Goal: Find specific page/section: Find specific page/section

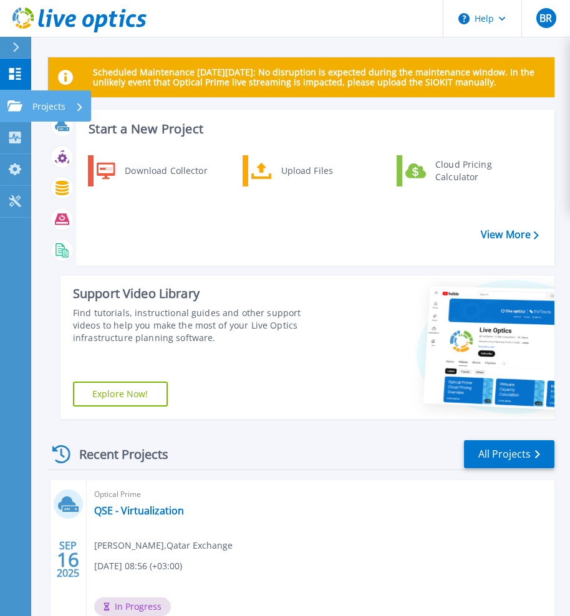
scroll to position [312, 0]
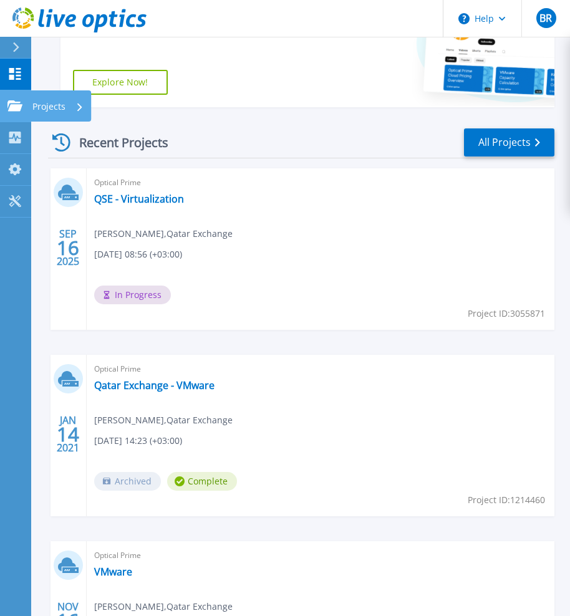
click at [23, 95] on link "Projects Projects" at bounding box center [15, 106] width 31 height 32
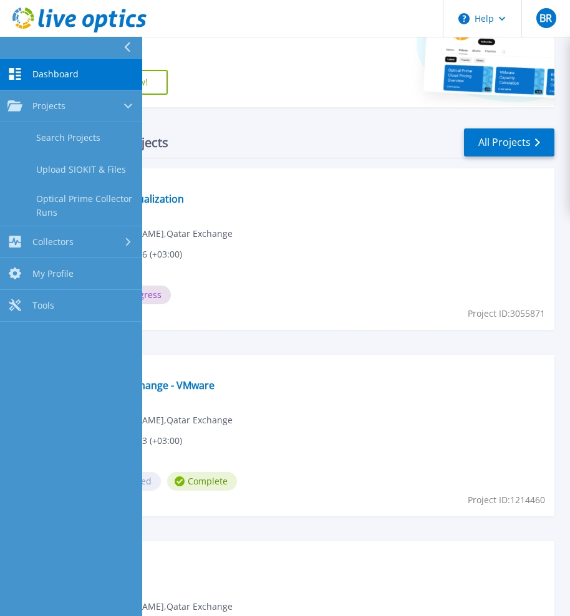
click at [35, 75] on span "Dashboard" at bounding box center [55, 74] width 46 height 11
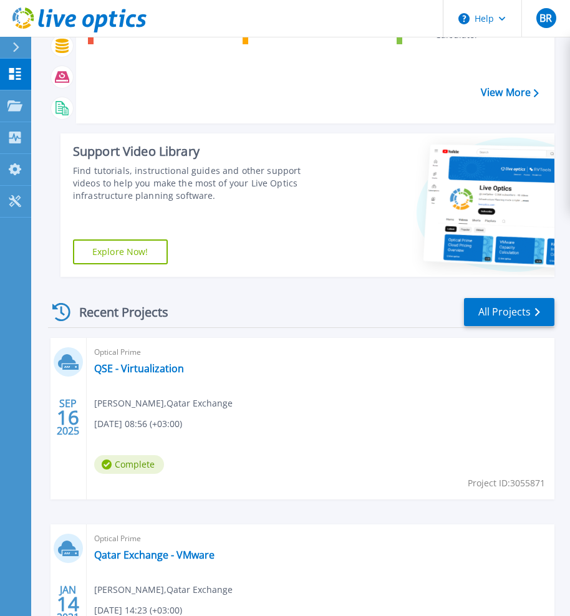
scroll to position [125, 0]
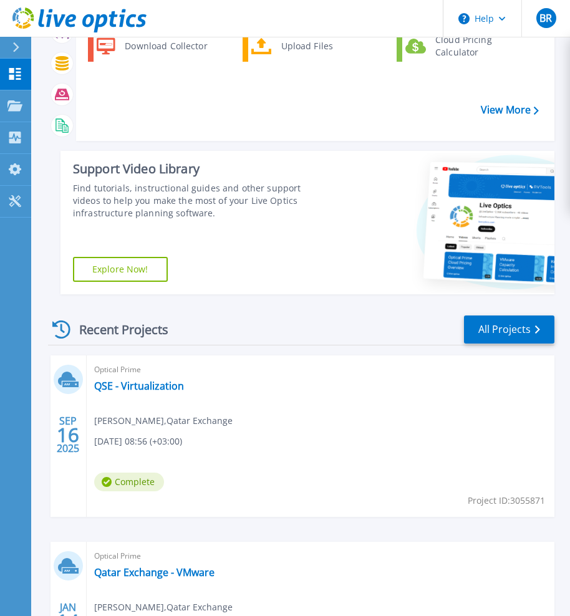
click at [13, 44] on icon at bounding box center [15, 47] width 7 height 10
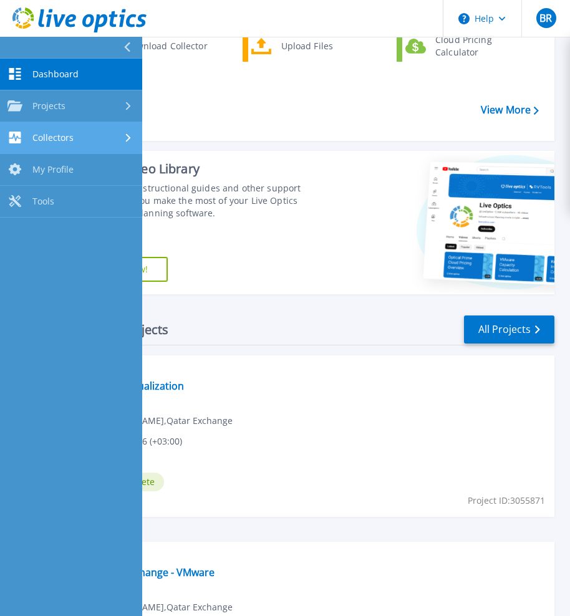
click at [65, 137] on span "Collectors" at bounding box center [52, 137] width 41 height 11
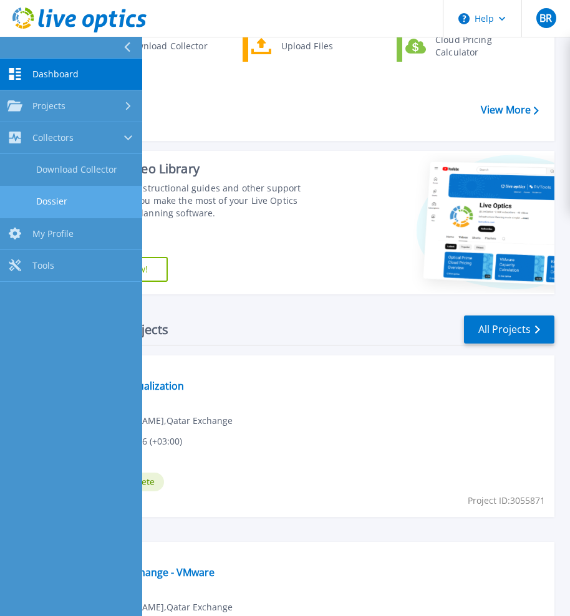
click at [63, 199] on link "Dossier" at bounding box center [71, 202] width 142 height 32
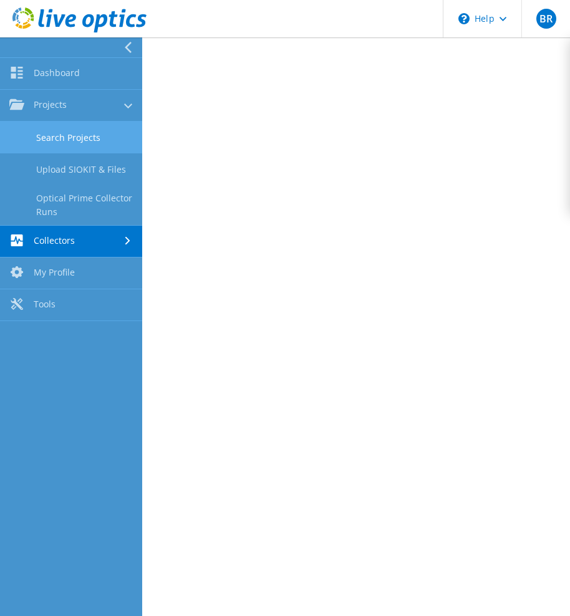
click at [39, 152] on link "Search Projects" at bounding box center [71, 138] width 142 height 32
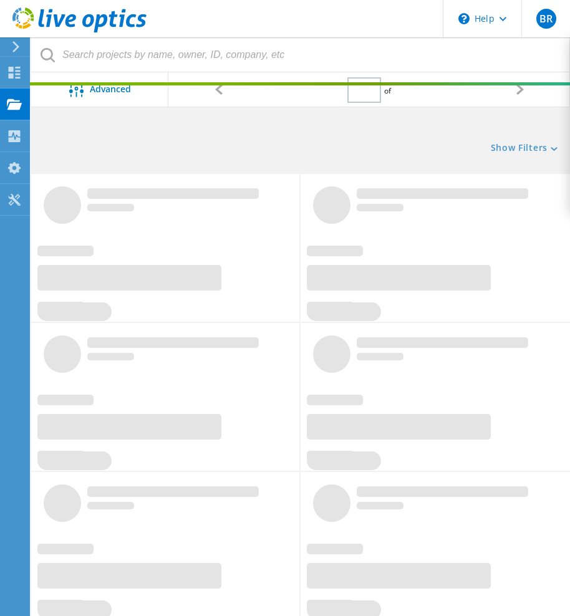
type input "1"
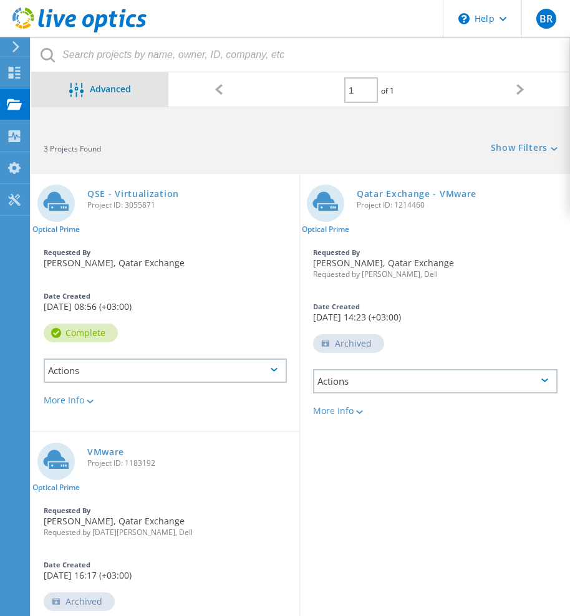
click at [107, 92] on span "Advanced" at bounding box center [110, 88] width 41 height 9
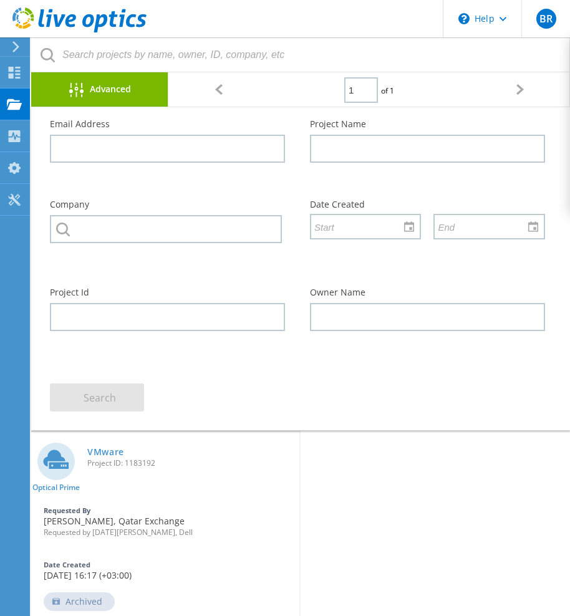
click at [448, 532] on div "Optical Prime QSE - Virtualization Project ID: 3055871 Requested By [PERSON_NAM…" at bounding box center [300, 431] width 539 height 516
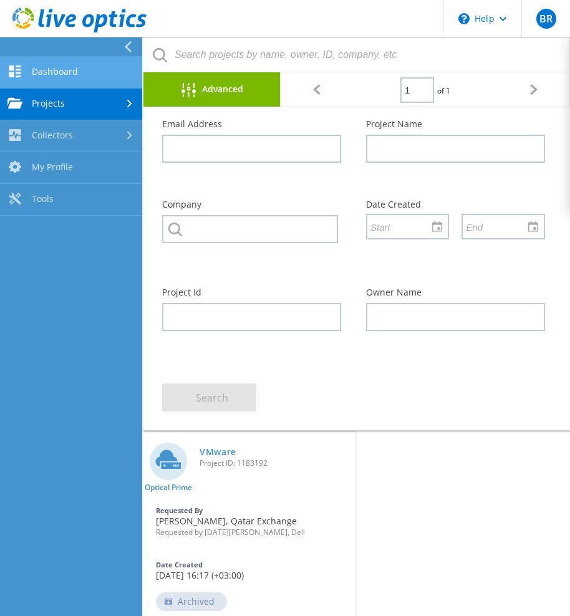
click at [6, 76] on link "Dashboard" at bounding box center [71, 73] width 142 height 32
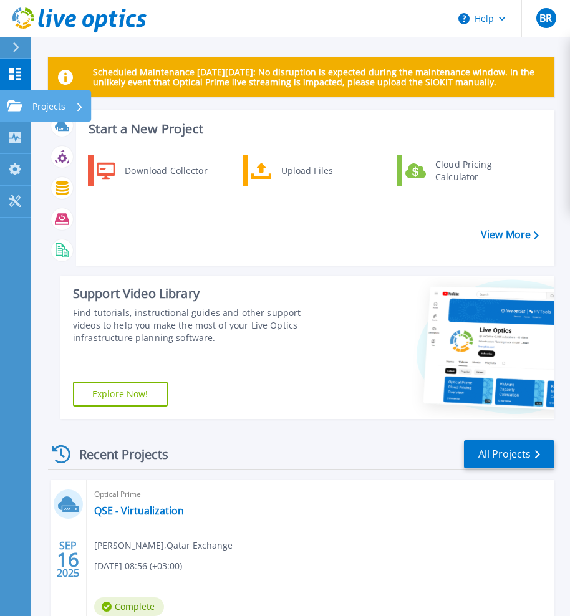
click at [2, 106] on link "Projects Projects" at bounding box center [15, 106] width 31 height 32
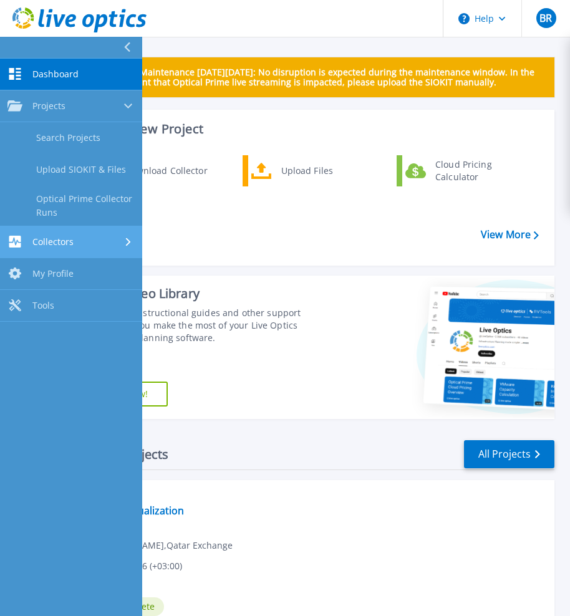
click at [87, 234] on link "Collectors Collectors" at bounding box center [71, 242] width 142 height 32
